Goal: Check status: Check status

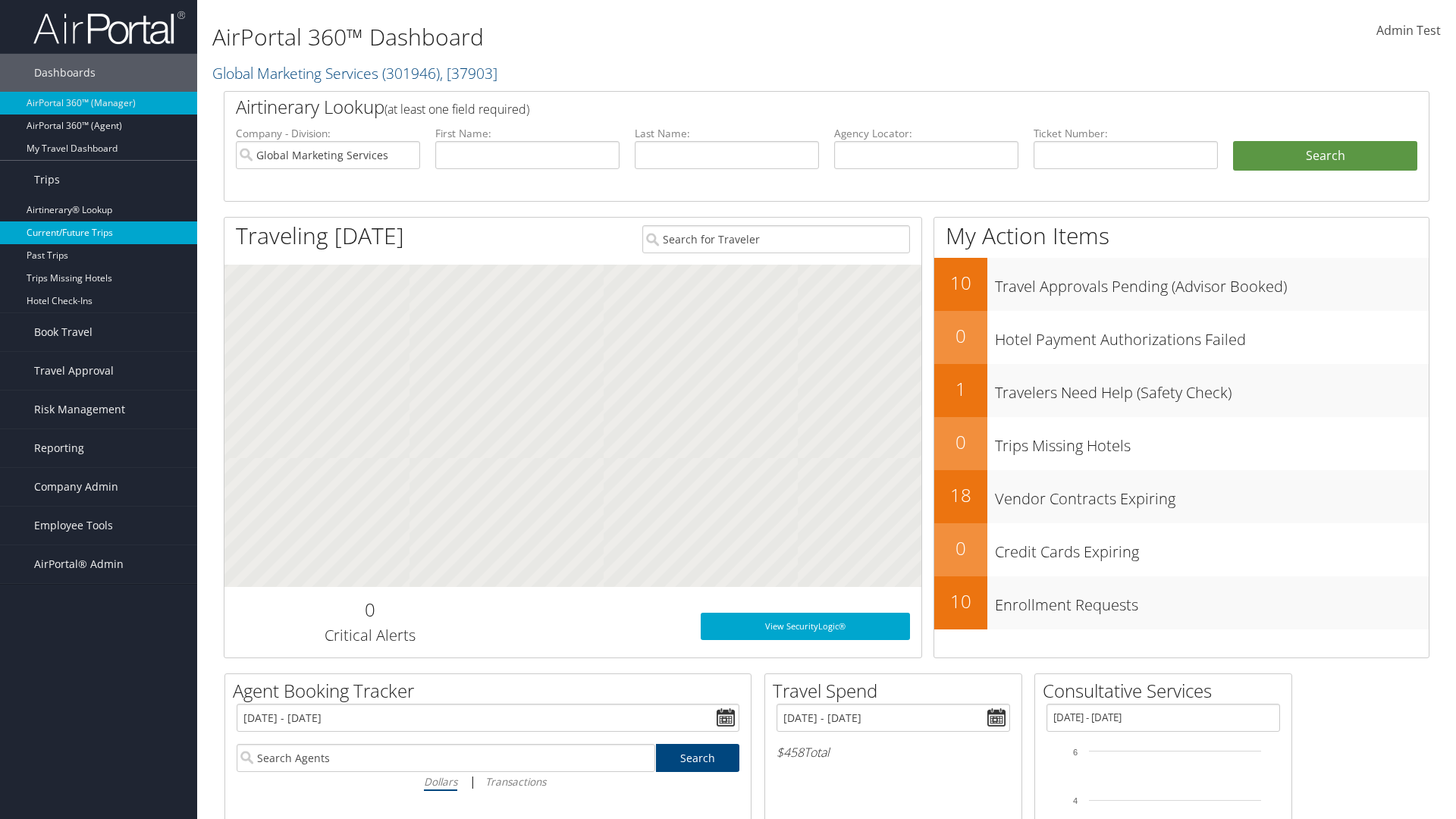
click at [99, 233] on link "Current/Future Trips" at bounding box center [99, 233] width 197 height 22
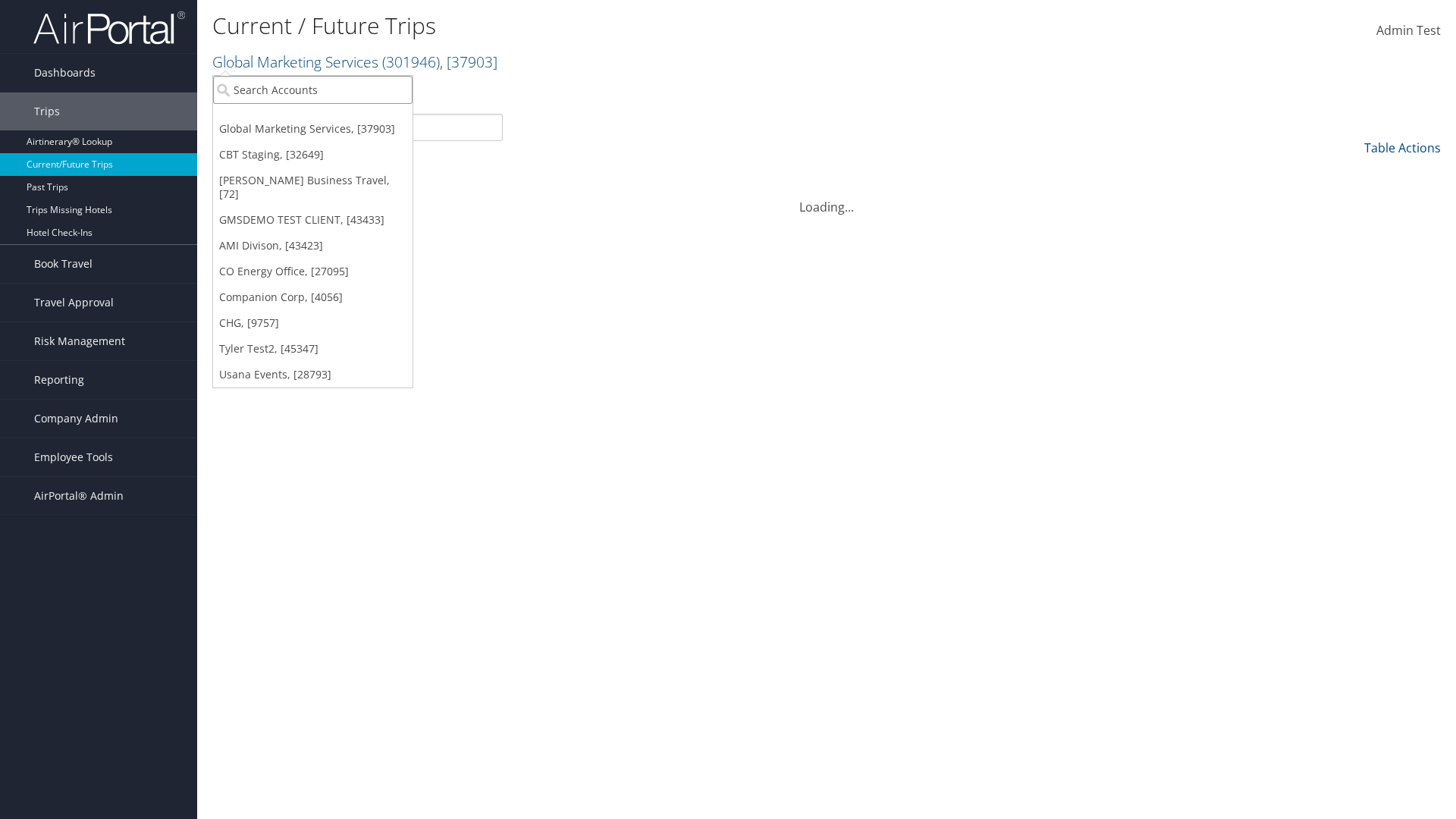
click at [313, 90] on input "search" at bounding box center [313, 90] width 199 height 28
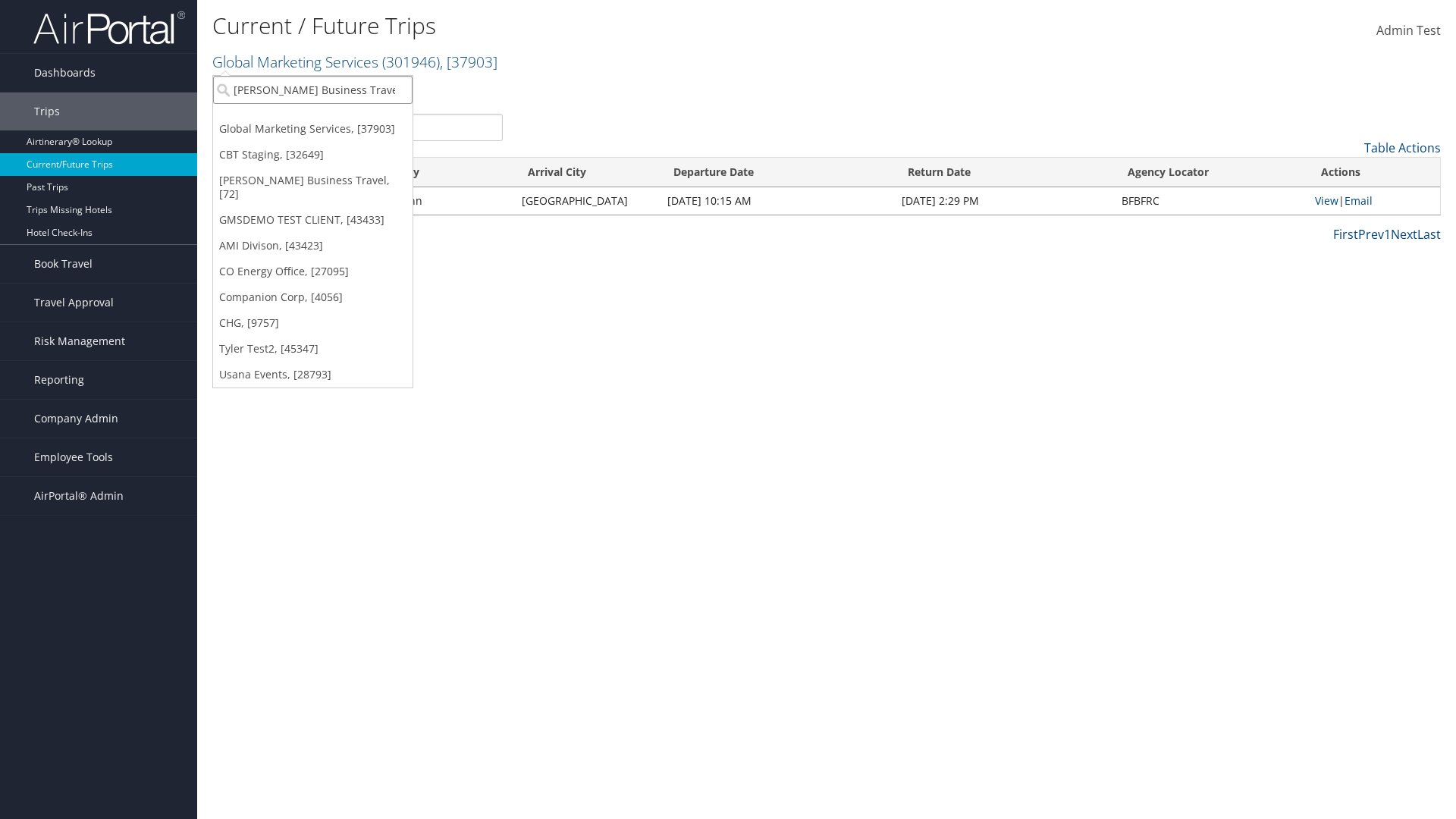
type input "[PERSON_NAME] Business Travel"
click at [333, 117] on div "Christopherson Business Travel (C10001), [72]" at bounding box center [334, 117] width 259 height 14
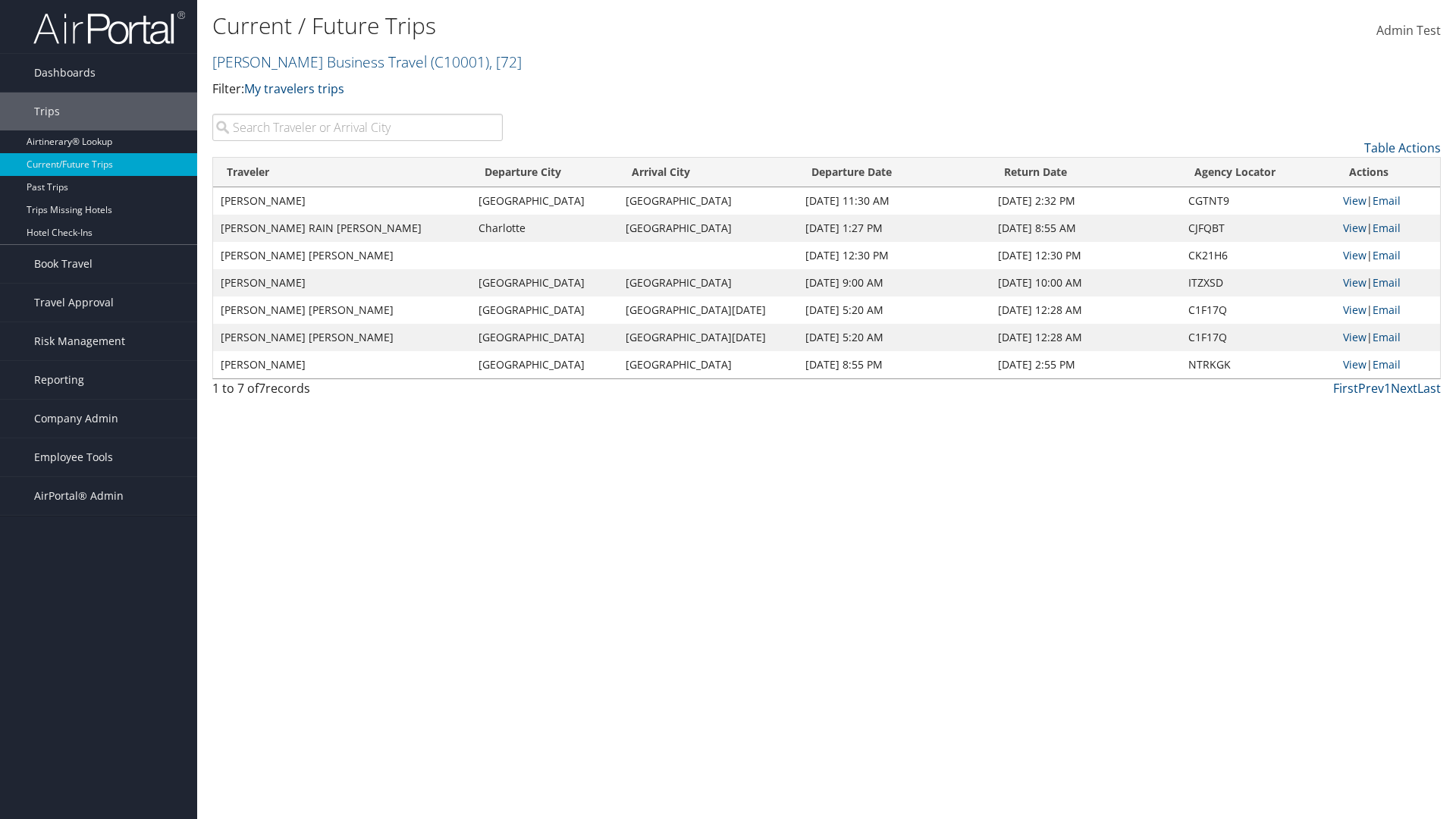
click at [358, 127] on input "search" at bounding box center [357, 127] width 290 height 27
type input "[PERSON_NAME]"
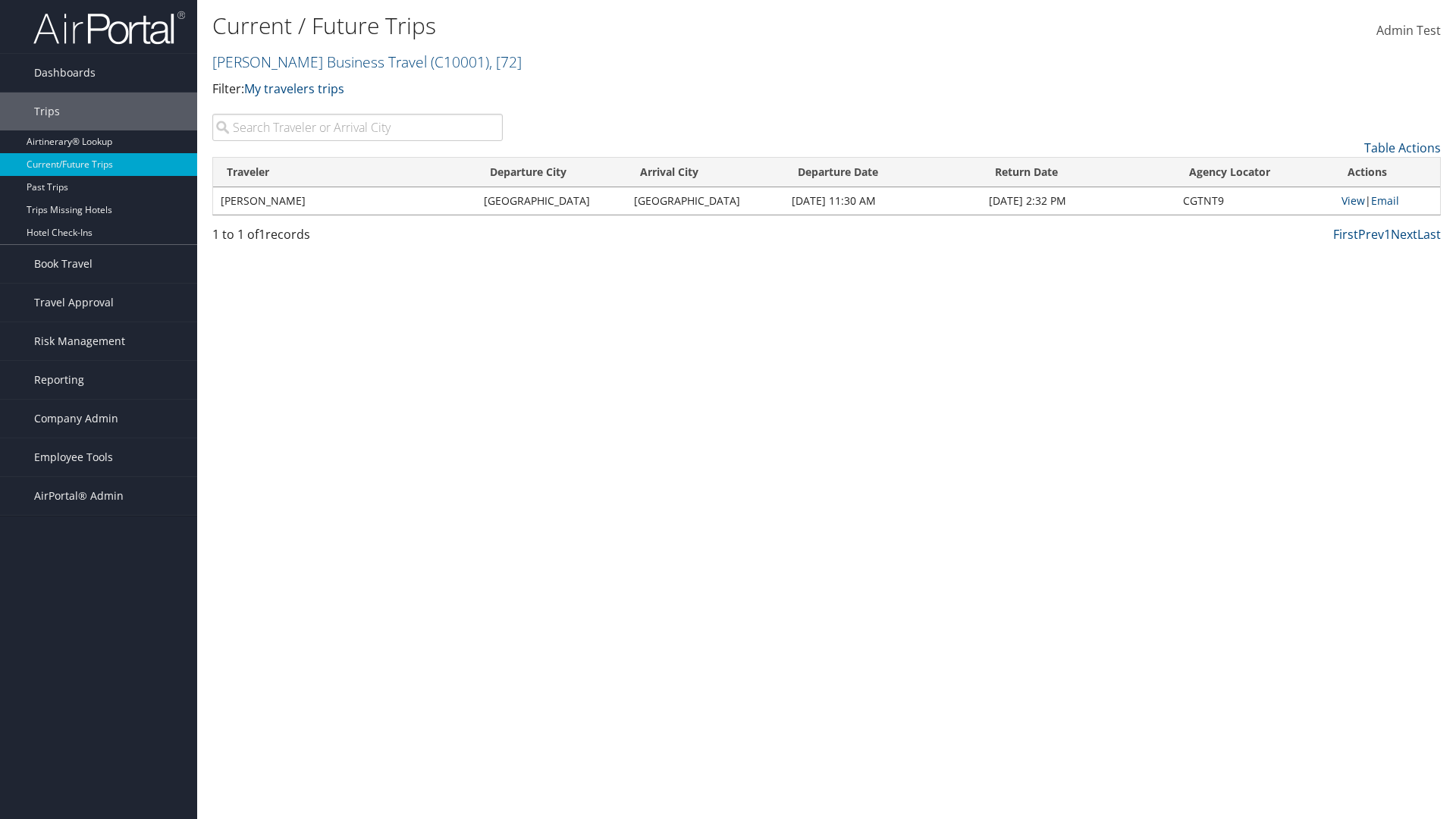
click at [358, 127] on input "search" at bounding box center [357, 127] width 290 height 27
type input "[GEOGRAPHIC_DATA]"
